Goal: Find specific page/section

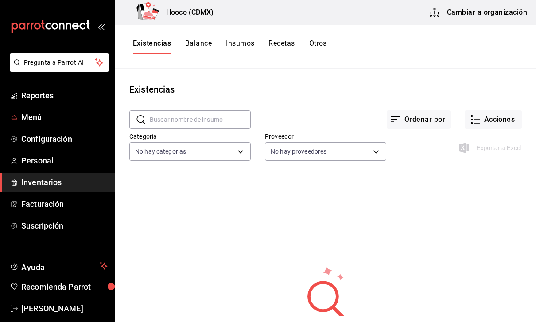
click at [54, 120] on span "Menú" at bounding box center [64, 117] width 86 height 12
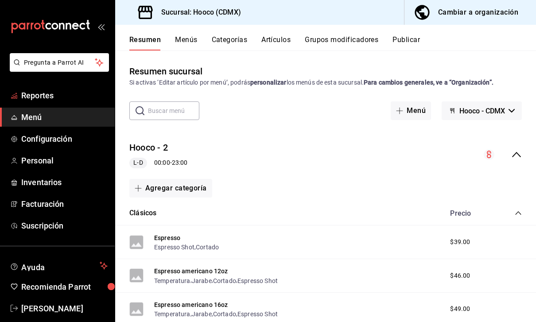
click at [77, 93] on span "Reportes" at bounding box center [64, 95] width 86 height 12
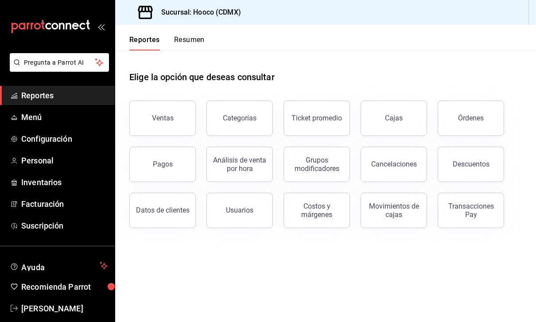
click at [173, 117] on button "Ventas" at bounding box center [162, 118] width 66 height 35
